Goal: Find contact information: Find contact information

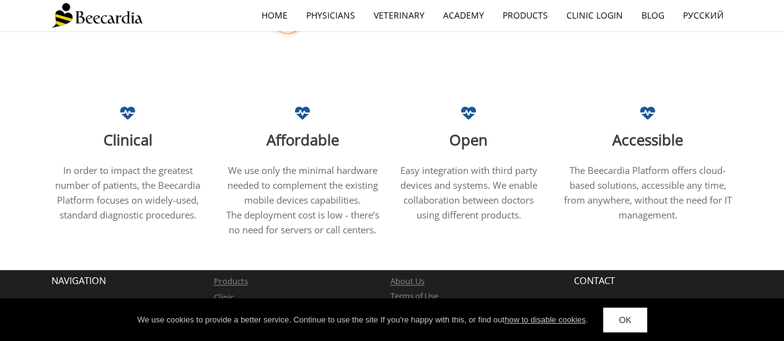
scroll to position [877, 0]
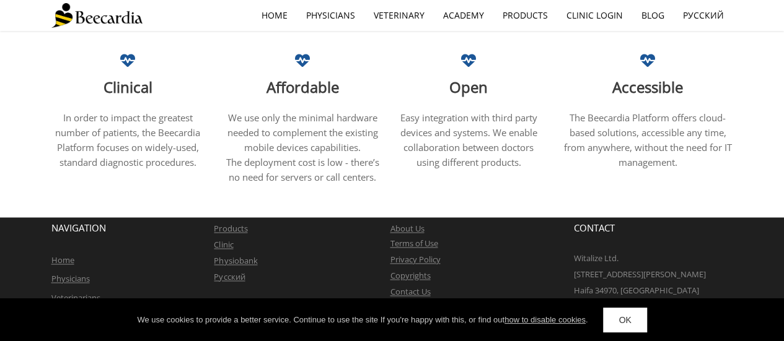
click at [408, 286] on link "Contact Us" at bounding box center [410, 291] width 40 height 11
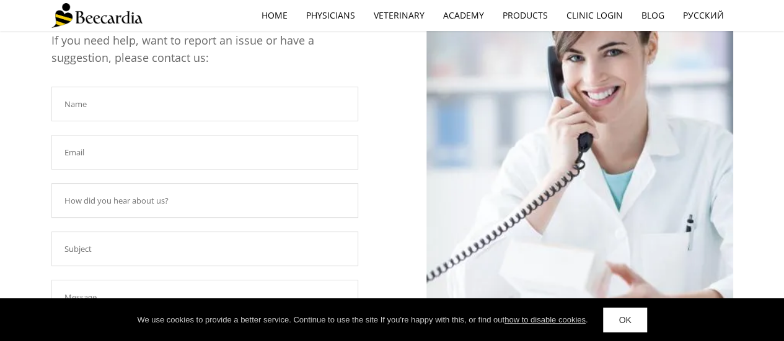
scroll to position [100, 0]
click at [140, 105] on input "text" at bounding box center [204, 105] width 307 height 35
type input "Amit Tsidon"
click at [113, 151] on input "text" at bounding box center [204, 153] width 307 height 35
type input "A"
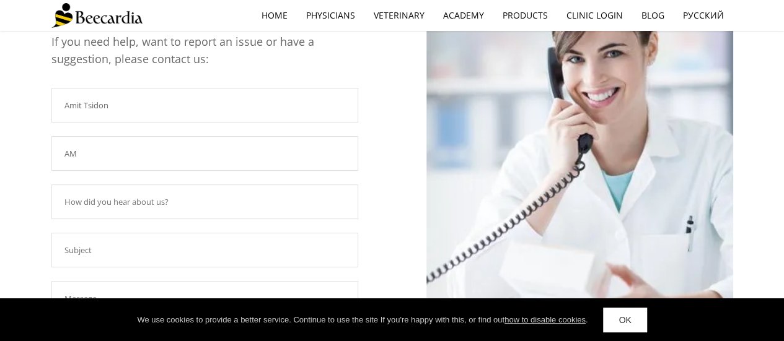
type input "A"
type input "[EMAIL_ADDRESS][DOMAIN_NAME]"
click at [95, 203] on input "text" at bounding box center [204, 202] width 307 height 35
type input "Startup Nation Central"
click at [71, 253] on input "text" at bounding box center [204, 250] width 307 height 35
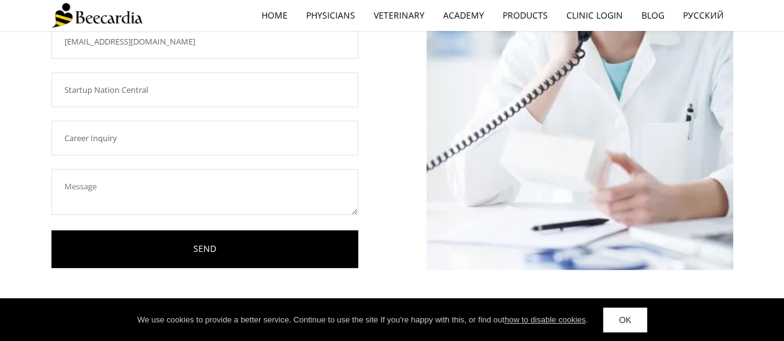
scroll to position [215, 0]
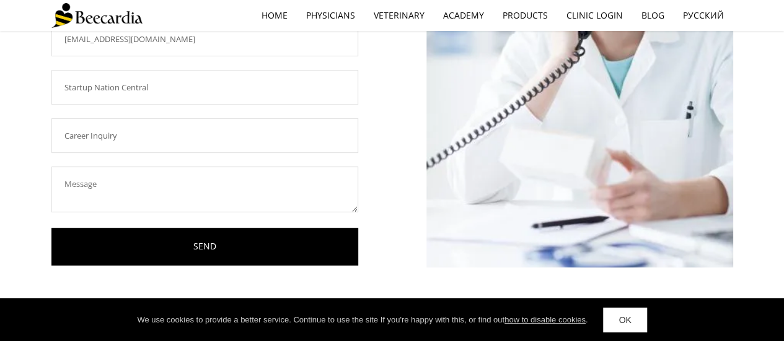
type input "Career Inquiry"
click at [73, 197] on textarea at bounding box center [204, 190] width 307 height 46
click at [90, 196] on textarea at bounding box center [204, 190] width 307 height 46
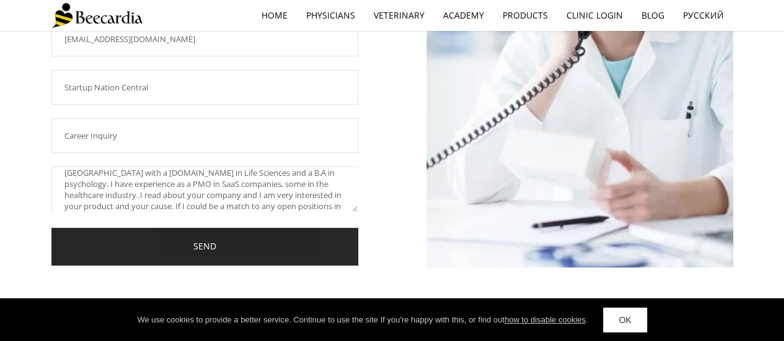
scroll to position [33, 0]
type textarea "Hello, my name is [PERSON_NAME], I recently graduated with honors from [GEOGRAP…"
click at [138, 243] on link "SEND" at bounding box center [204, 247] width 307 height 38
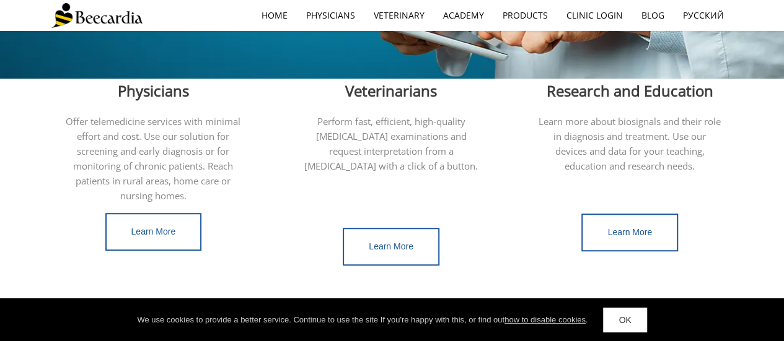
scroll to position [359, 0]
